Goal: Transaction & Acquisition: Purchase product/service

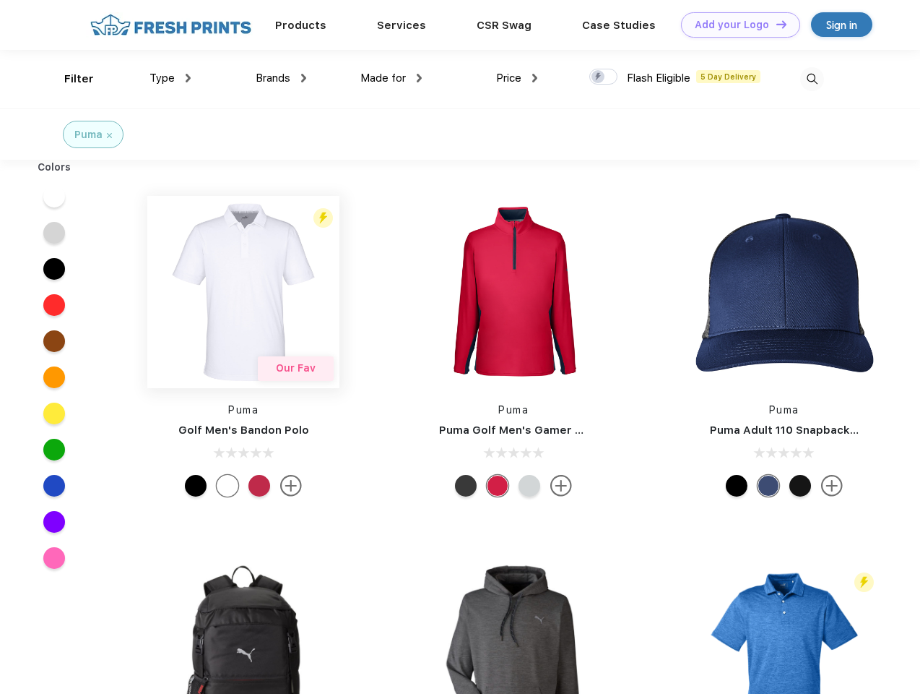
scroll to position [1, 0]
click at [735, 25] on link "Add your Logo Design Tool" at bounding box center [740, 24] width 119 height 25
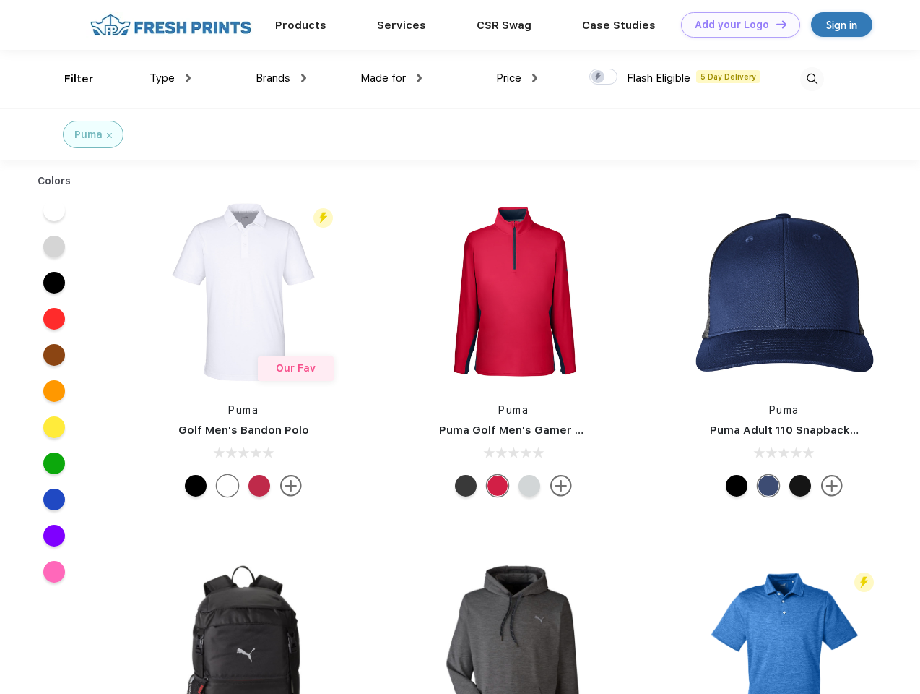
click at [0, 0] on div "Design Tool" at bounding box center [0, 0] width 0 height 0
click at [775, 24] on link "Add your Logo Design Tool" at bounding box center [740, 24] width 119 height 25
click at [69, 79] on div "Filter" at bounding box center [79, 79] width 30 height 17
click at [171, 78] on span "Type" at bounding box center [162, 78] width 25 height 13
click at [281, 78] on span "Brands" at bounding box center [273, 78] width 35 height 13
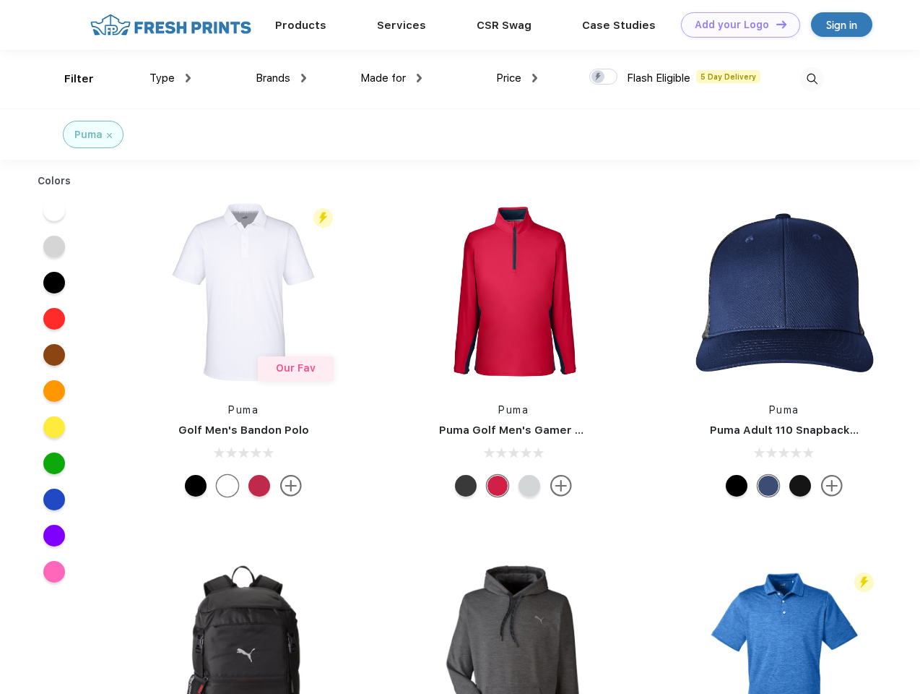
click at [392, 78] on span "Made for" at bounding box center [384, 78] width 46 height 13
click at [517, 78] on span "Price" at bounding box center [508, 78] width 25 height 13
click at [604, 77] on div at bounding box center [604, 77] width 28 height 16
click at [599, 77] on input "checkbox" at bounding box center [594, 72] width 9 height 9
click at [812, 79] on img at bounding box center [813, 79] width 24 height 24
